Goal: Check status: Check status

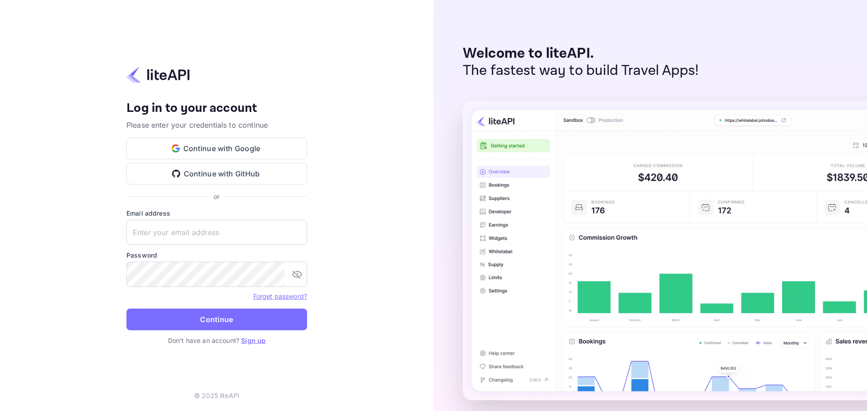
type input "[PERSON_NAME][EMAIL_ADDRESS][DOMAIN_NAME]"
click at [218, 322] on button "Continue" at bounding box center [216, 320] width 181 height 22
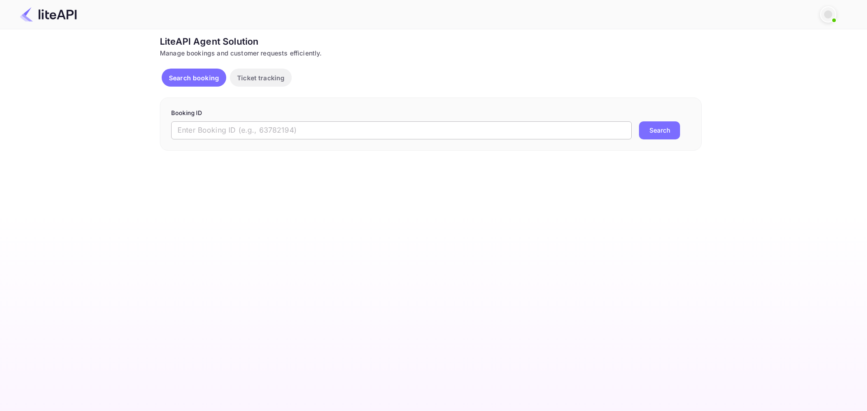
click at [345, 128] on input "text" at bounding box center [401, 130] width 461 height 18
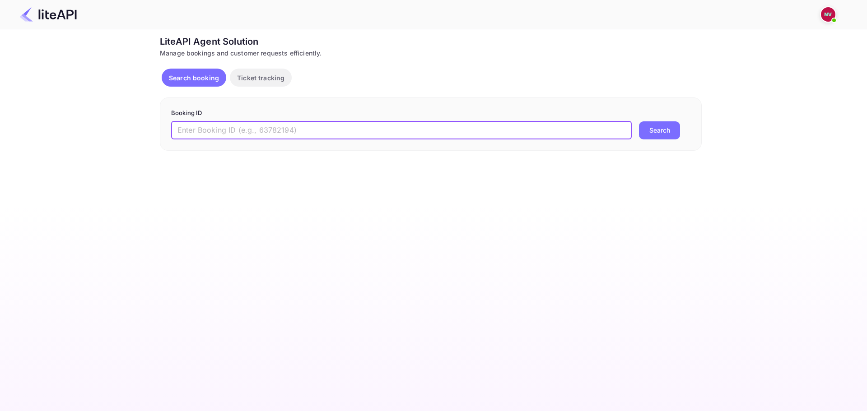
paste input "jPFuEXqpA"
type input "jPFuEXqpA"
click at [639, 121] on button "Search" at bounding box center [659, 130] width 41 height 18
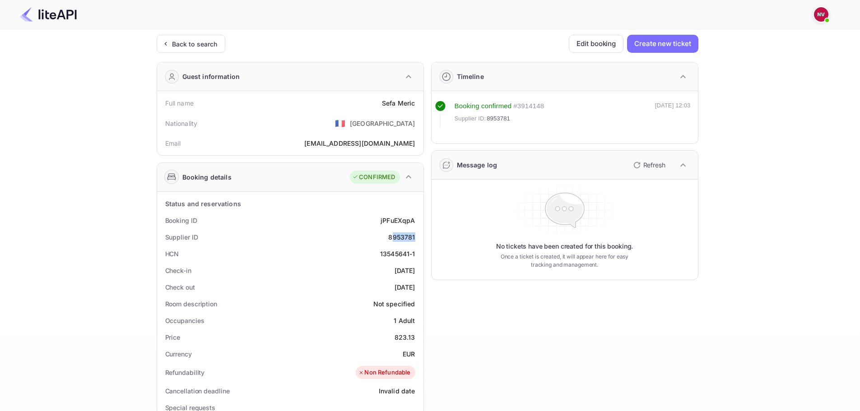
drag, startPoint x: 391, startPoint y: 238, endPoint x: 419, endPoint y: 238, distance: 28.0
click at [419, 238] on div "Supplier ID 8953781" at bounding box center [290, 237] width 259 height 17
click at [397, 238] on div "8953781" at bounding box center [401, 237] width 27 height 9
drag, startPoint x: 388, startPoint y: 238, endPoint x: 423, endPoint y: 238, distance: 34.3
click at [423, 238] on div "Status and reservations Booking ID jPFuEXqpA Supplier ID 8953781 HCN 13545641-1…" at bounding box center [290, 416] width 266 height 448
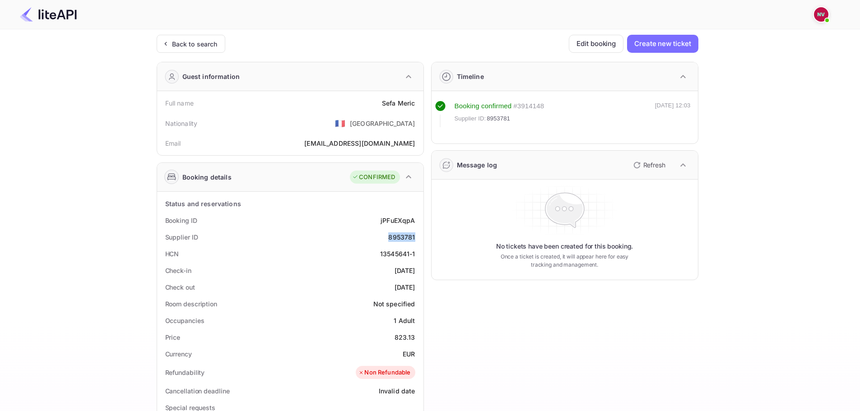
copy div "8953781"
